Goal: Task Accomplishment & Management: Manage account settings

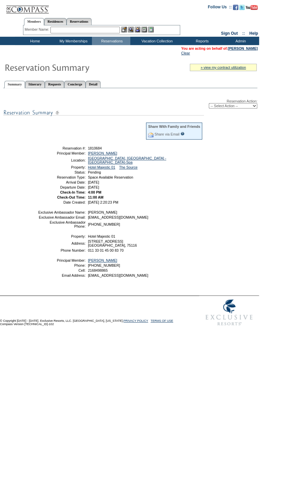
click at [235, 108] on select "-- Select Action -- Modify Reservation Dates Modify Reservation Cost Modify Occ…" at bounding box center [233, 105] width 48 height 5
select select "CancelRes"
click at [209, 104] on select "-- Select Action -- Modify Reservation Dates Modify Reservation Cost Modify Occ…" at bounding box center [233, 105] width 48 height 5
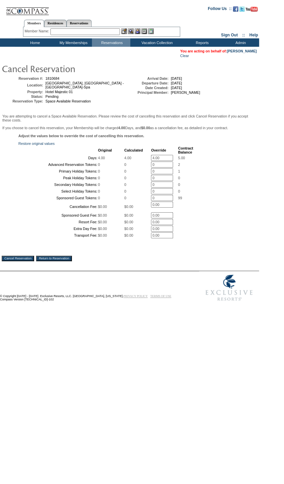
drag, startPoint x: 153, startPoint y: 161, endPoint x: 126, endPoint y: 158, distance: 27.5
click at [127, 158] on tbody "Original Calculated Override Contract Balance Days: 4.00 4.00 4.00 * 5.00 Advan…" at bounding box center [106, 192] width 174 height 92
type input "0"
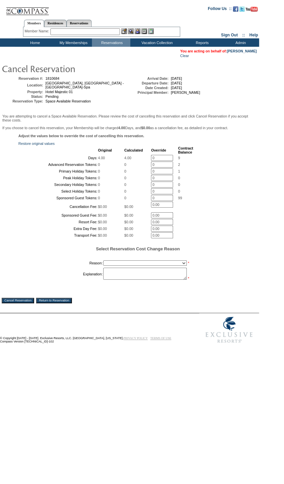
click at [214, 138] on p "Adjust the values below to override the cost of cancelling this reservation." at bounding box center [137, 136] width 239 height 4
click at [144, 266] on select "Creating Continuous Stay Days Booked After Cancellation Experiential / Hotel / …" at bounding box center [144, 262] width 83 height 5
select select "1026"
click at [103, 266] on select "Creating Continuous Stay Days Booked After Cancellation Experiential / Hotel / …" at bounding box center [144, 262] width 83 height 5
click at [135, 280] on textarea at bounding box center [144, 274] width 83 height 12
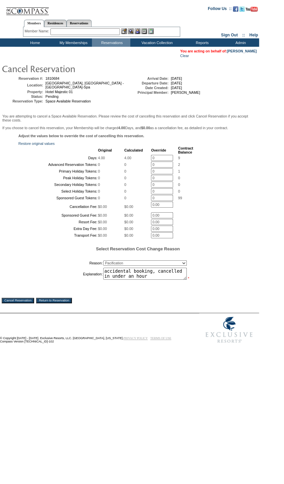
click at [155, 280] on textarea "accidental booking, cancelled in under an hour" at bounding box center [144, 274] width 83 height 12
click at [153, 280] on textarea "accidental booking, cancelled in under an hour" at bounding box center [144, 274] width 83 height 12
click at [178, 280] on textarea "accidental booking, pending-cancelled in under an hour" at bounding box center [144, 274] width 83 height 12
type textarea "accidental booking, pending-cancelled in under an hour"
click at [27, 303] on input "Cancel Reservation" at bounding box center [18, 300] width 32 height 5
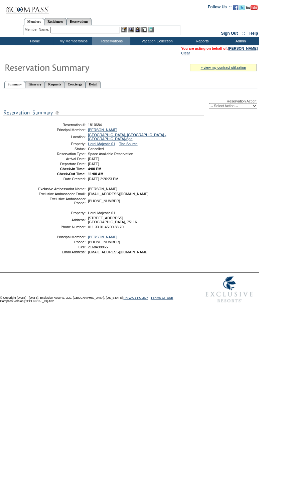
click at [101, 87] on link "Detail" at bounding box center [92, 84] width 15 height 7
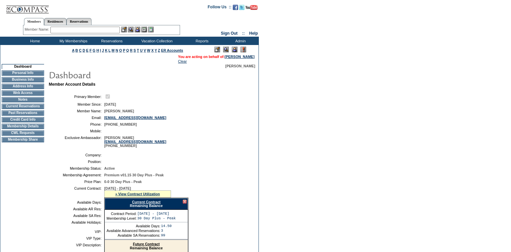
scroll to position [152, 0]
